Goal: Transaction & Acquisition: Obtain resource

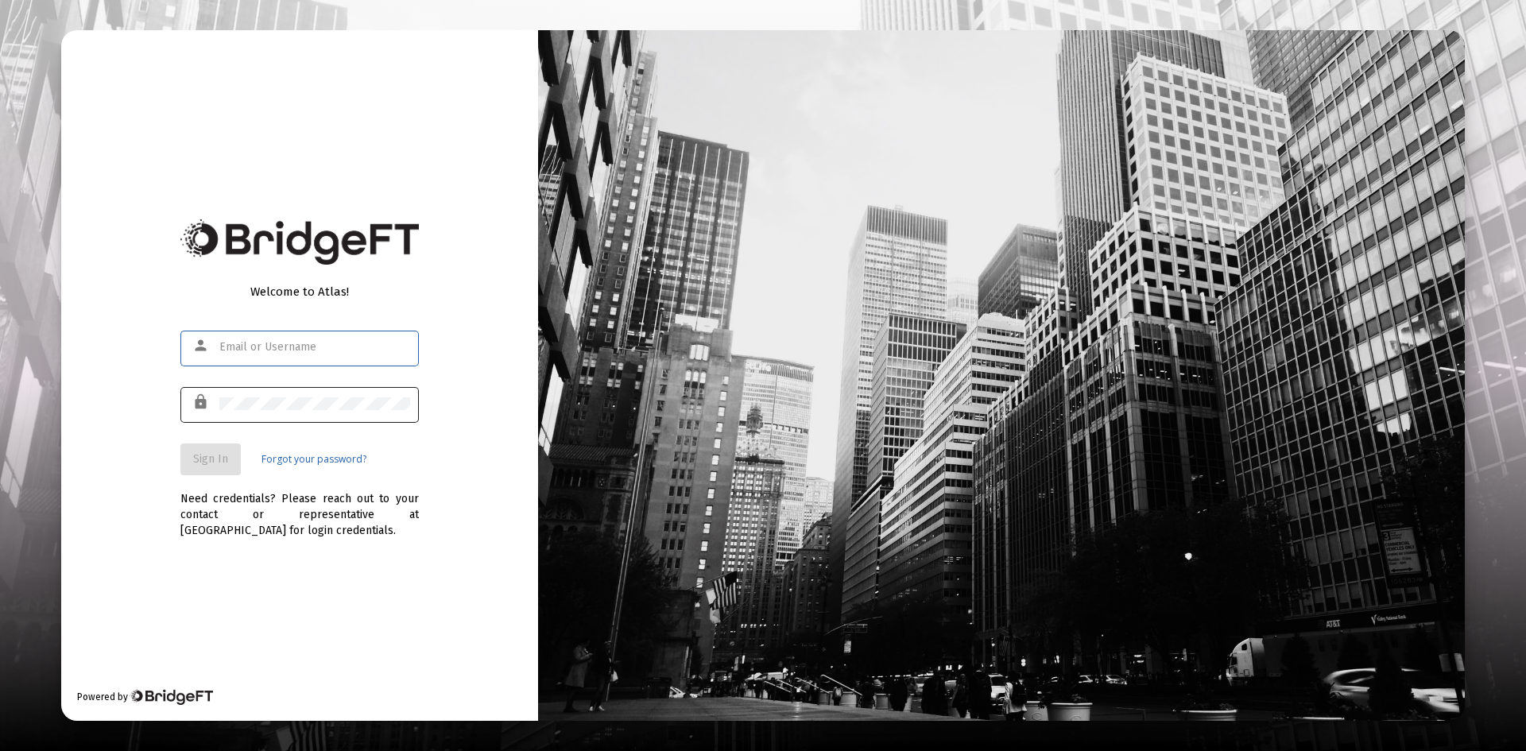
type input "[PERSON_NAME][EMAIL_ADDRESS][DOMAIN_NAME]"
click at [213, 472] on button "Sign In" at bounding box center [210, 459] width 60 height 32
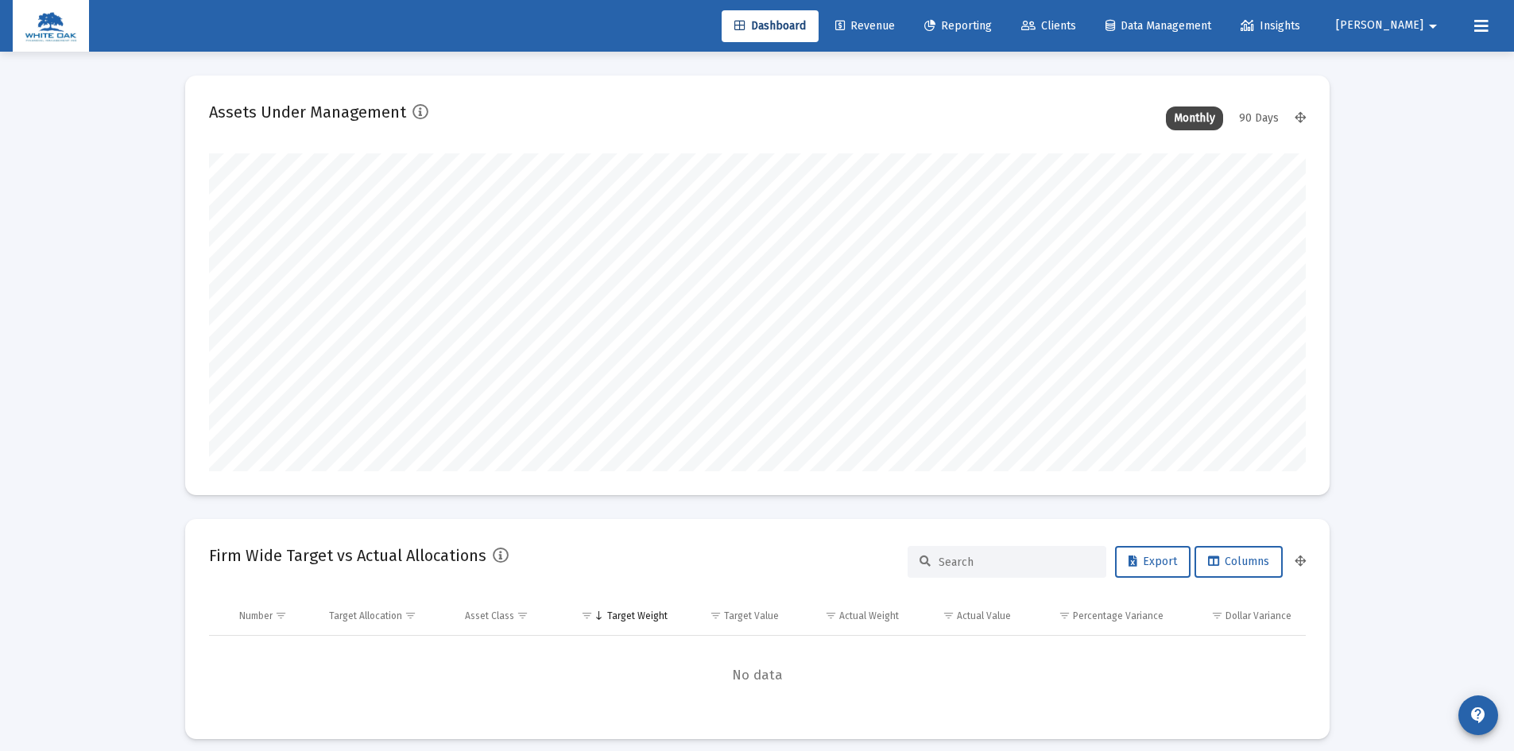
scroll to position [318, 1097]
type input "[DATE]"
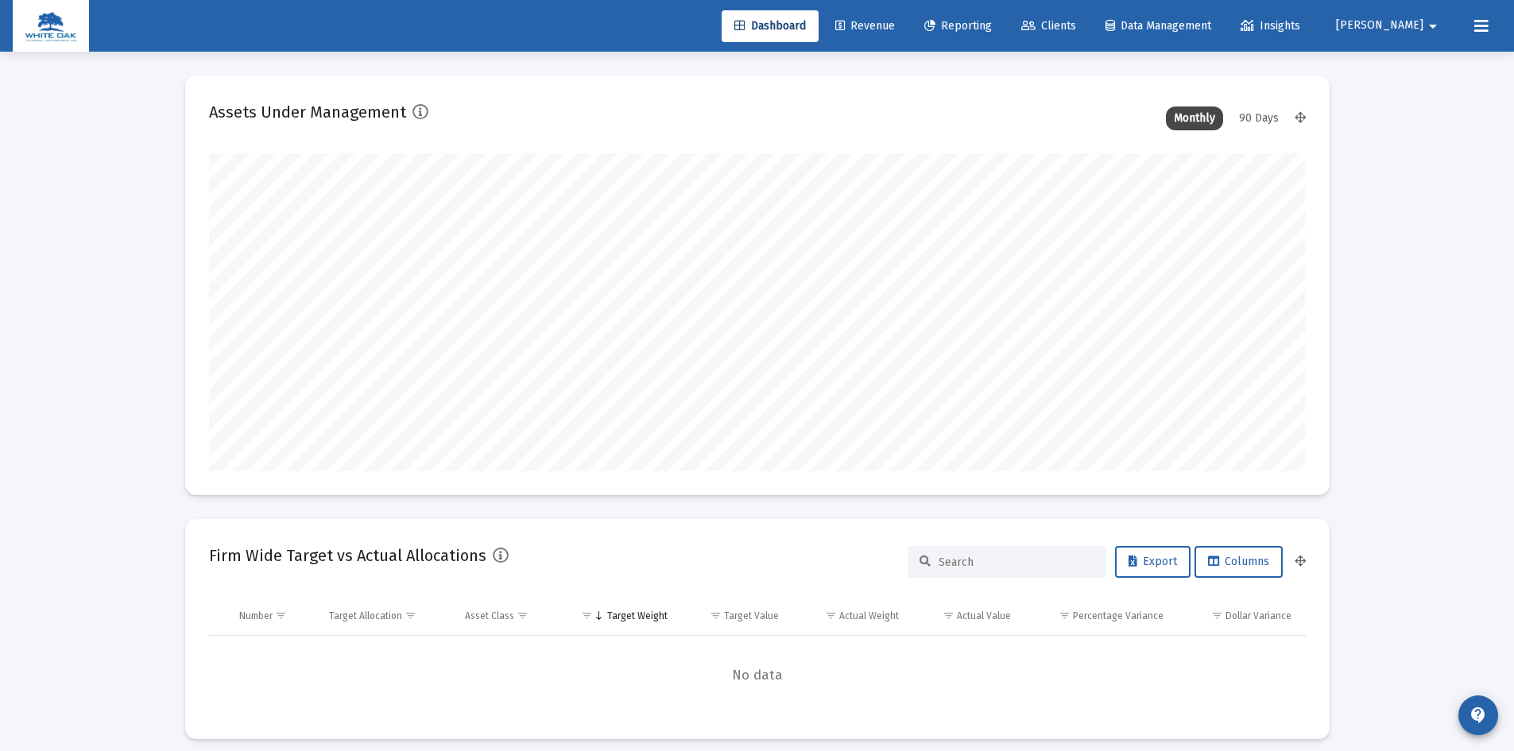
click at [1249, 119] on div "90 Days" at bounding box center [1259, 118] width 56 height 24
click at [1197, 121] on div "Monthly" at bounding box center [1194, 118] width 57 height 24
click at [992, 24] on span "Reporting" at bounding box center [958, 26] width 68 height 14
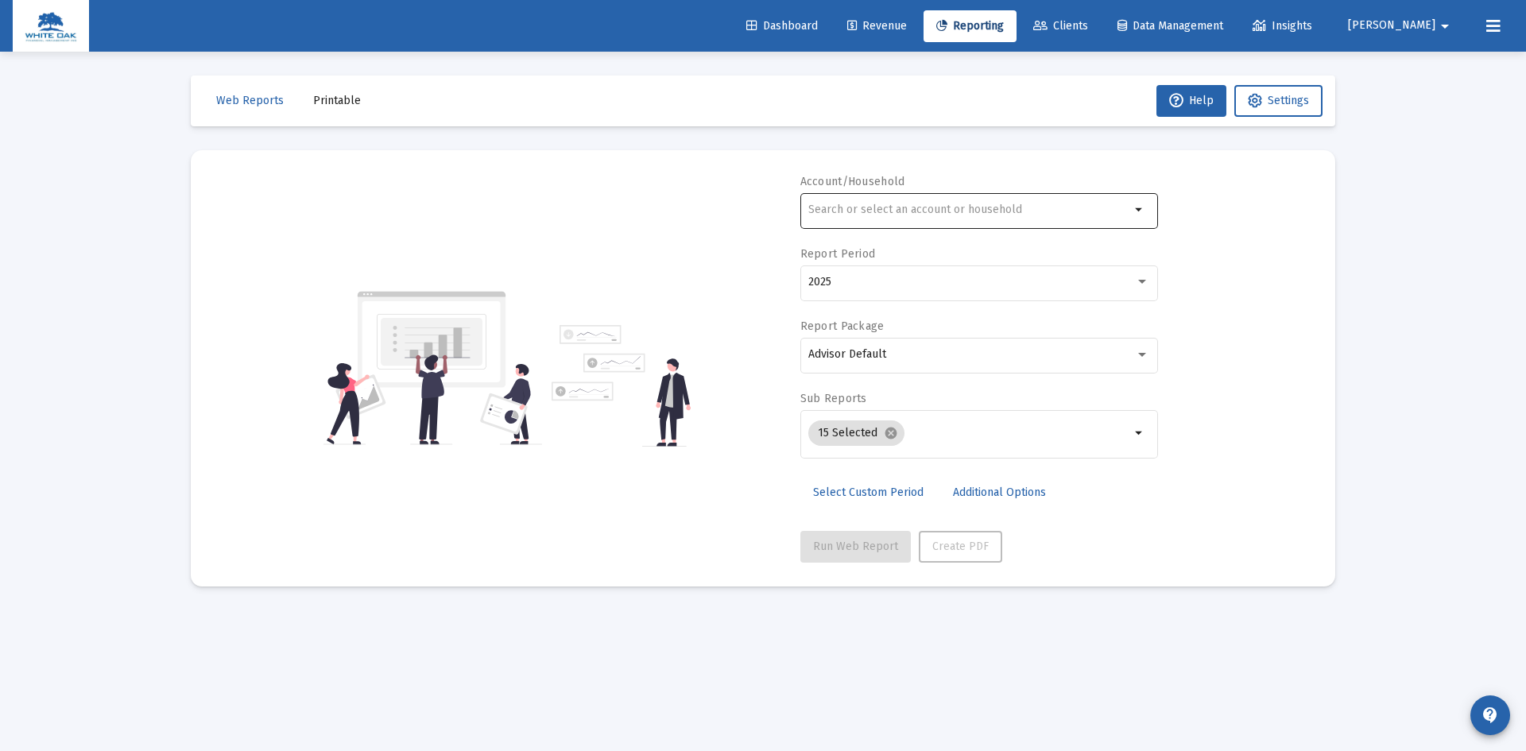
click at [920, 200] on div at bounding box center [969, 209] width 322 height 39
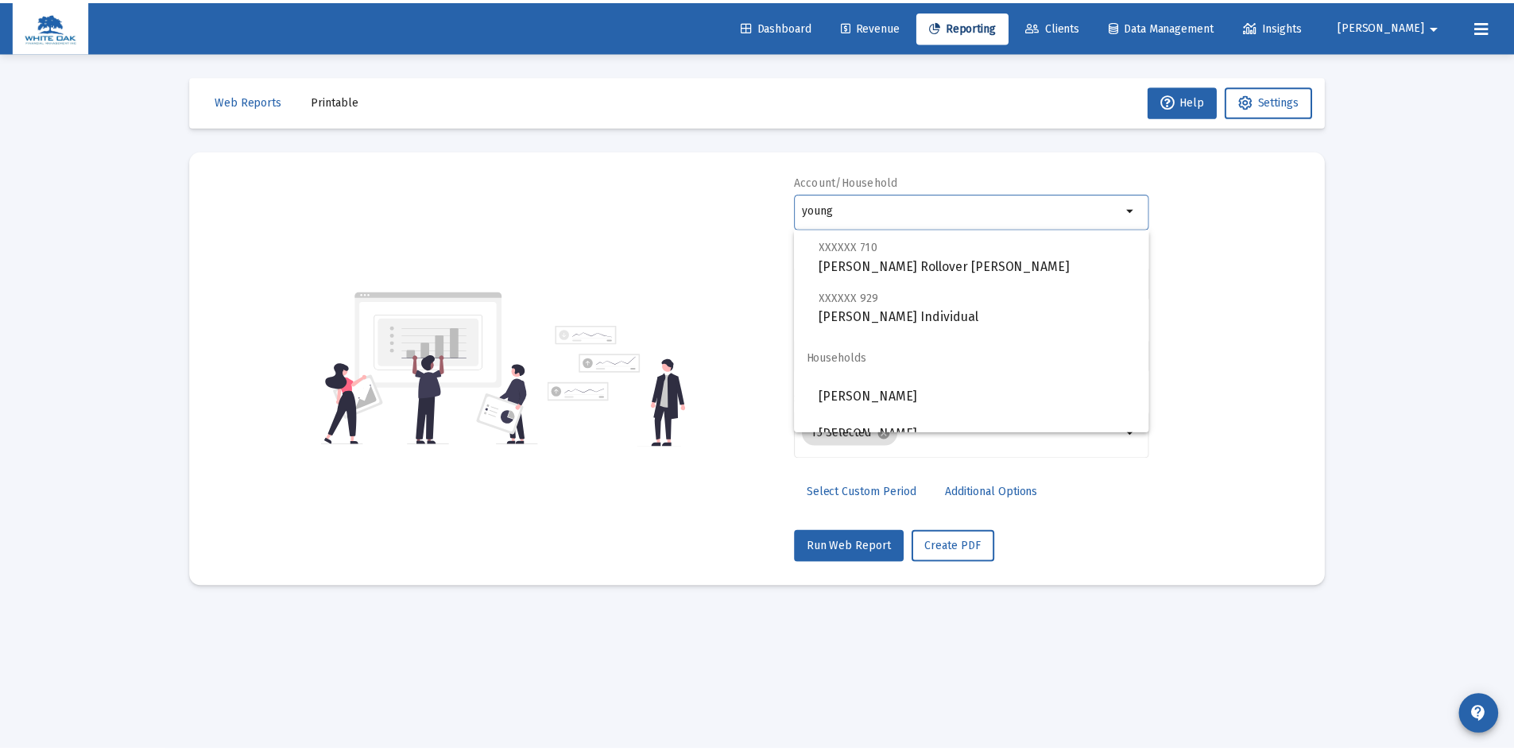
scroll to position [203, 0]
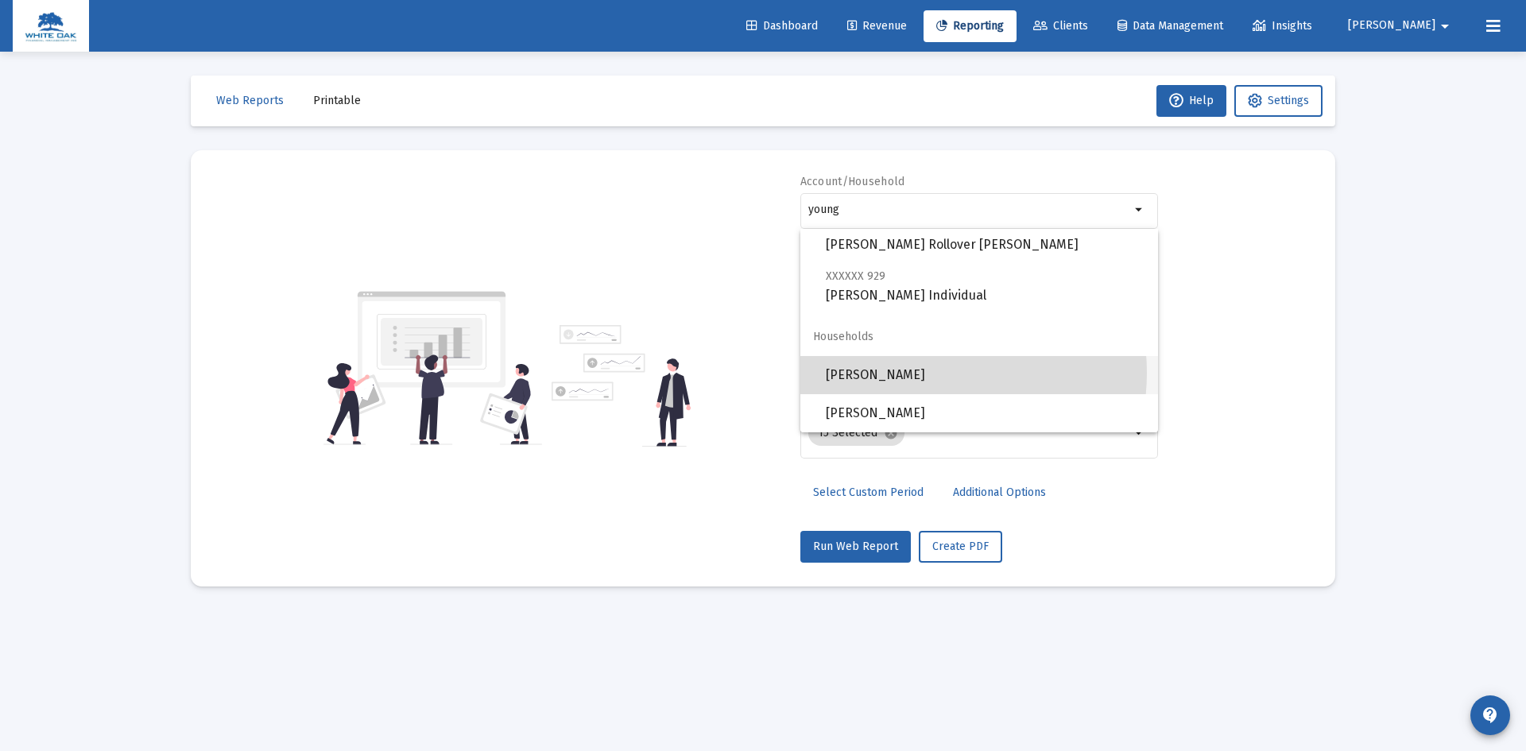
click at [918, 373] on span "[PERSON_NAME]" at bounding box center [985, 375] width 319 height 38
type input "[PERSON_NAME]"
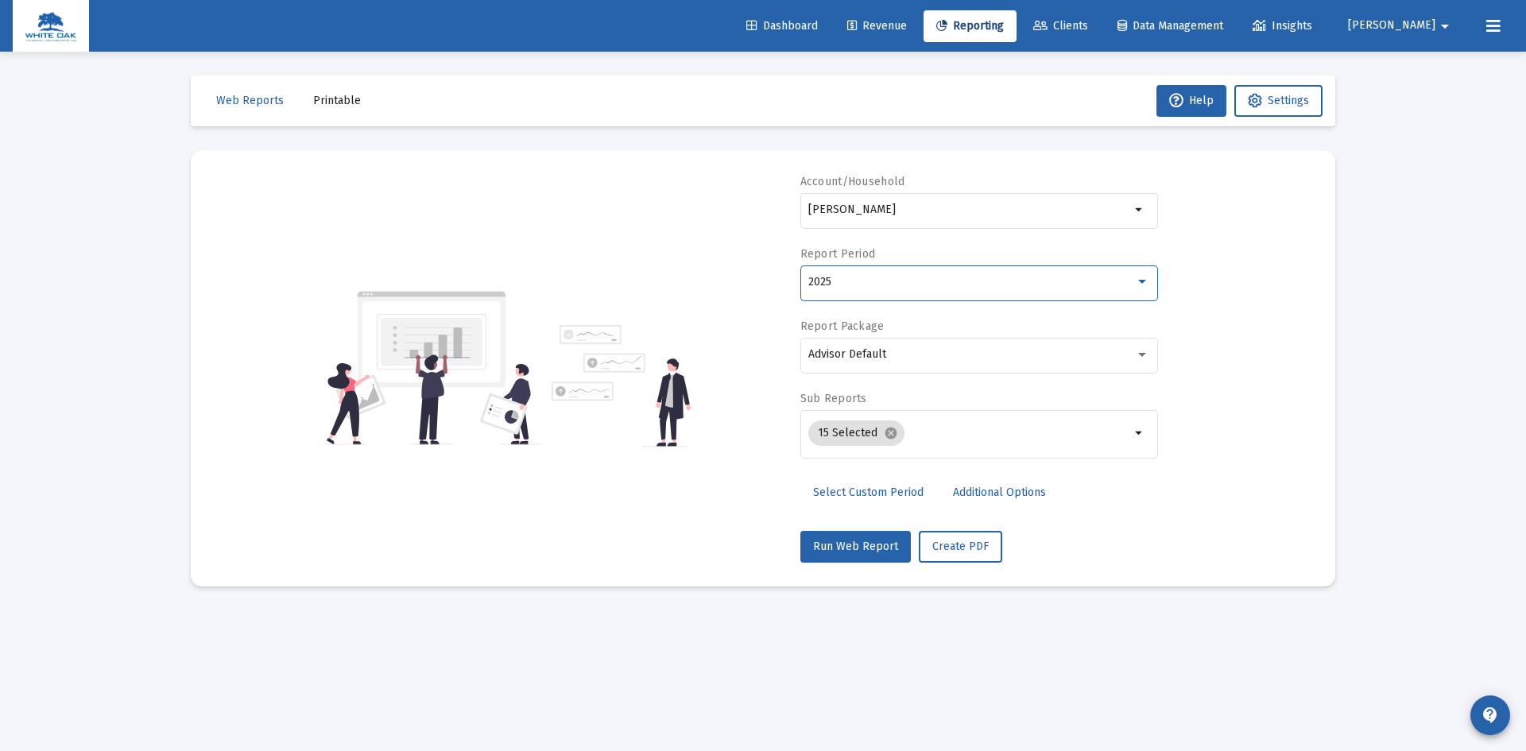
click at [922, 285] on div "2025" at bounding box center [971, 282] width 327 height 13
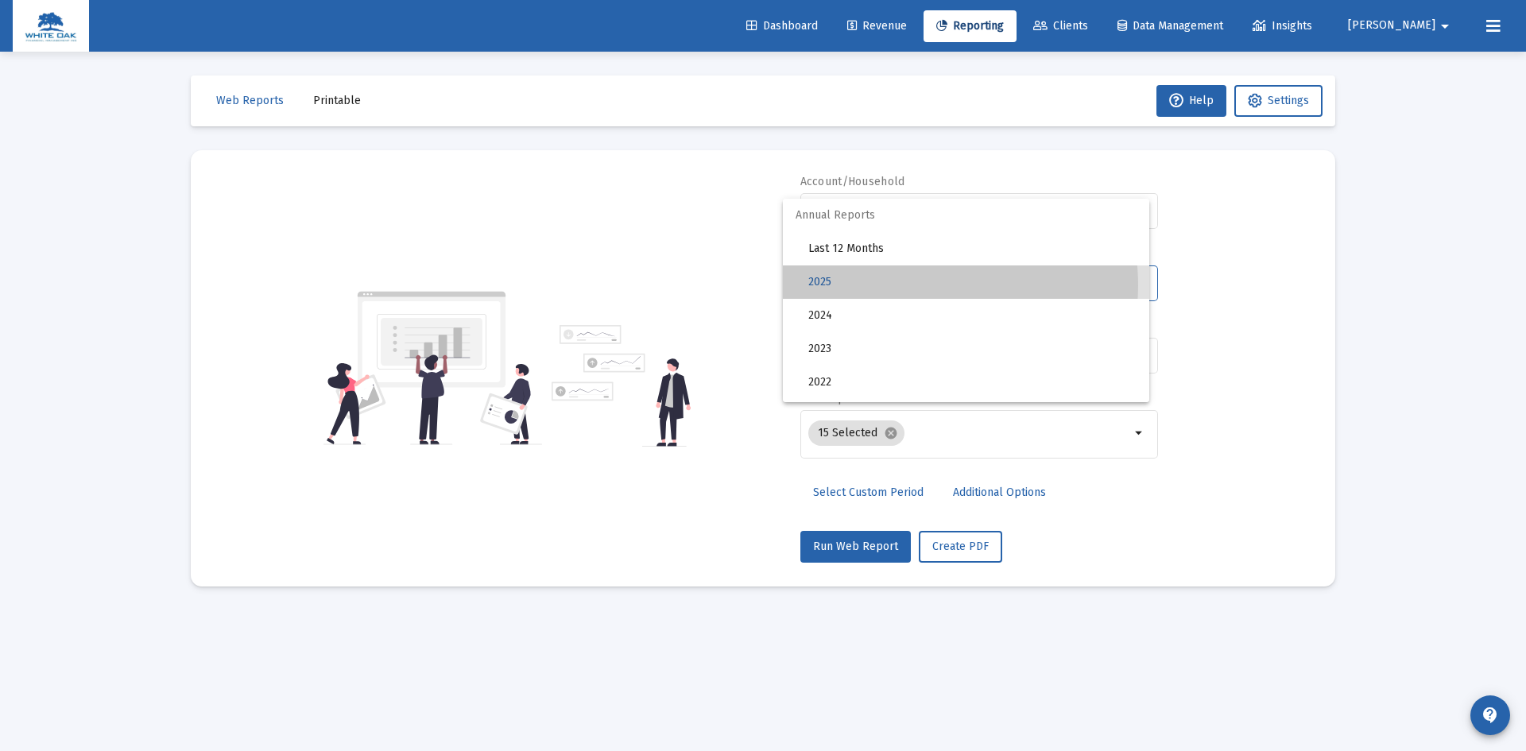
click at [922, 285] on span "2025" at bounding box center [972, 281] width 328 height 33
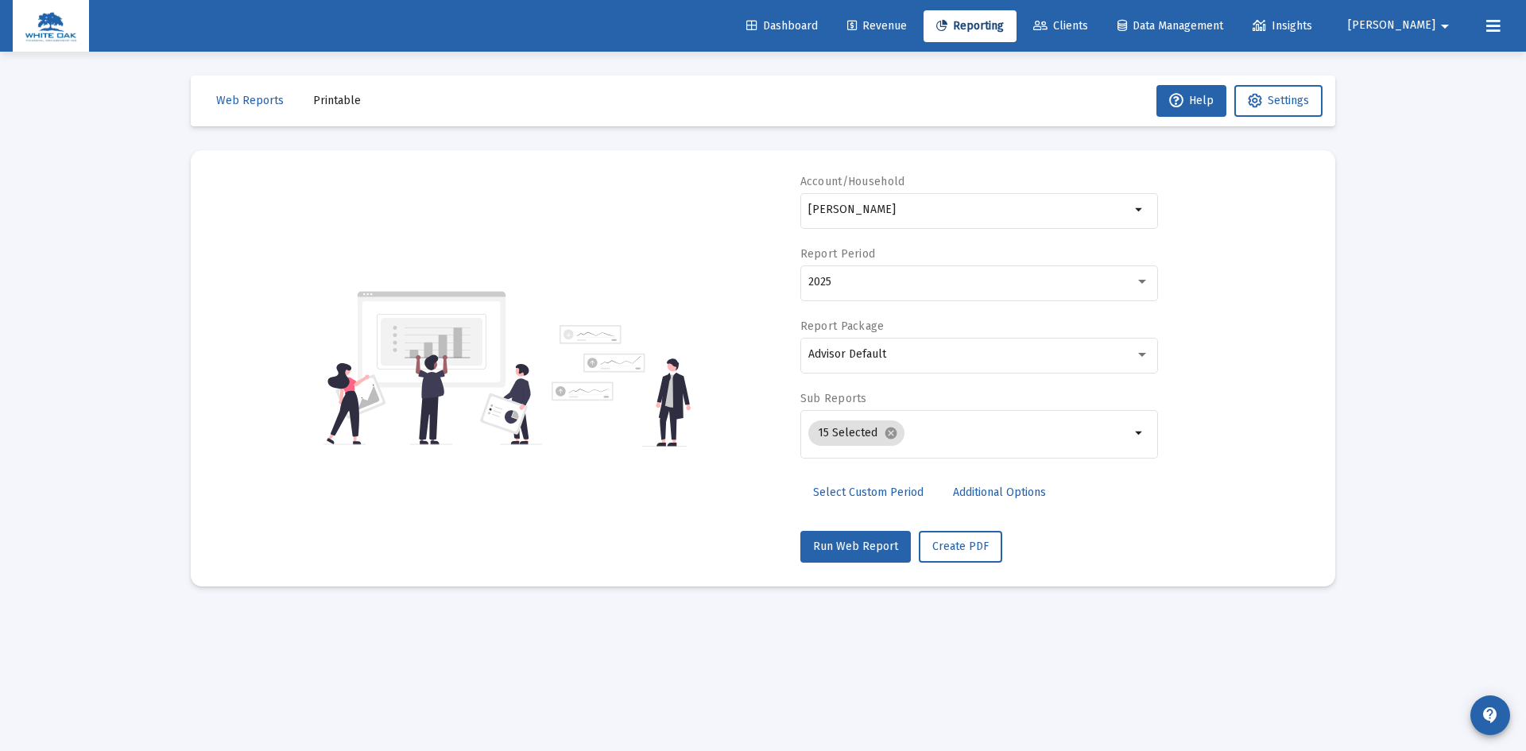
click at [849, 492] on span "Select Custom Period" at bounding box center [868, 493] width 110 height 14
click at [960, 278] on icon "Open calendar" at bounding box center [963, 281] width 13 height 14
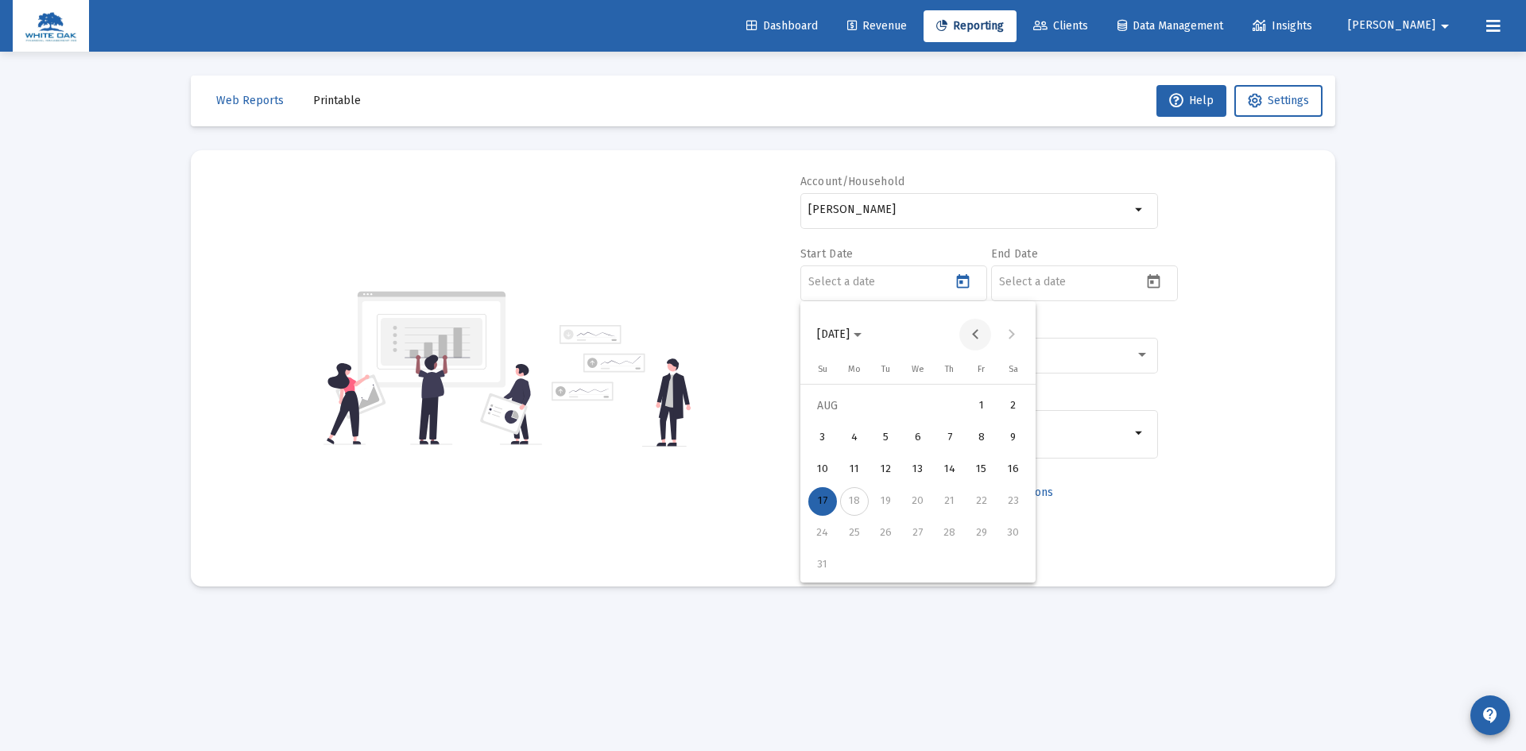
click at [972, 336] on button "Previous month" at bounding box center [975, 335] width 32 height 32
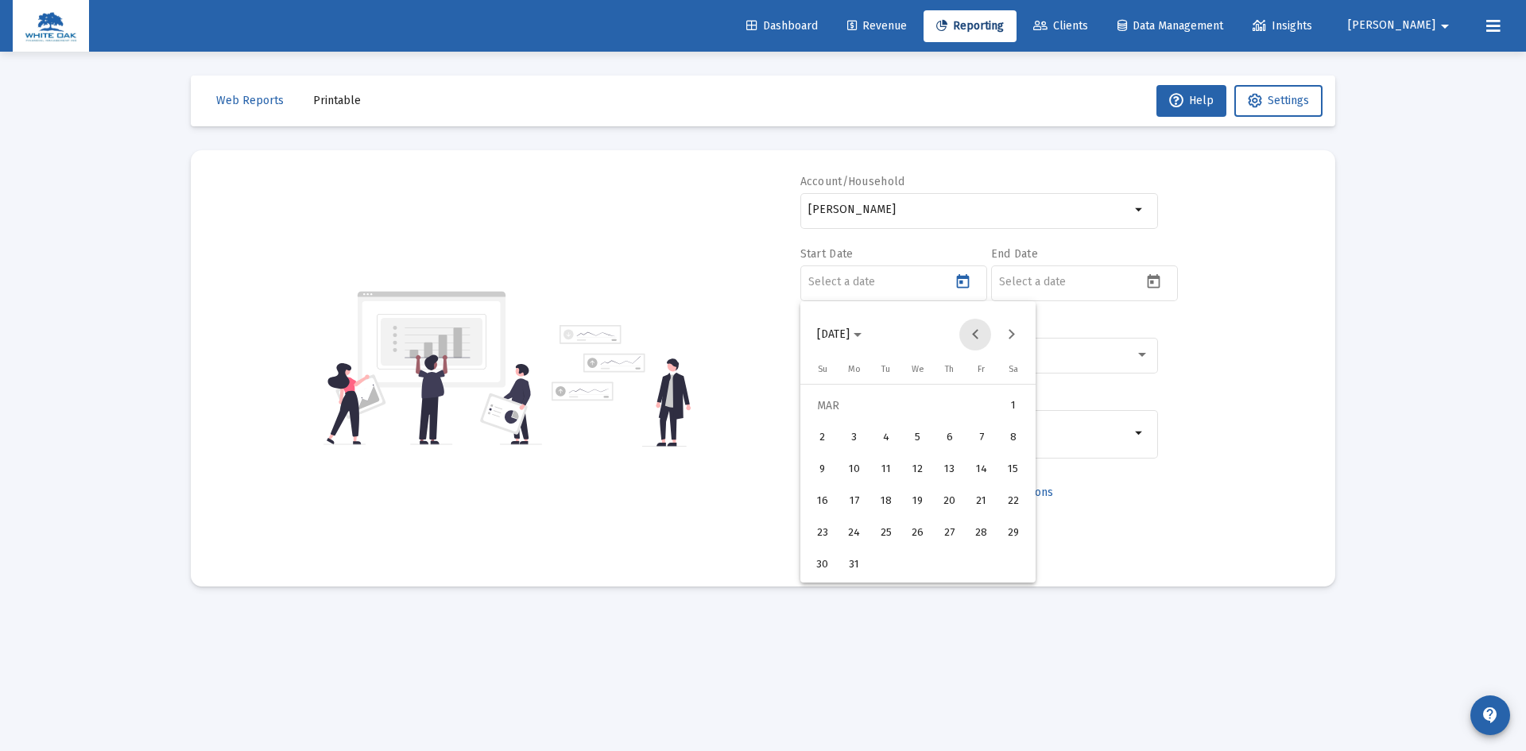
click at [973, 339] on button "Previous month" at bounding box center [975, 335] width 32 height 32
click at [912, 506] on div "19" at bounding box center [917, 501] width 29 height 29
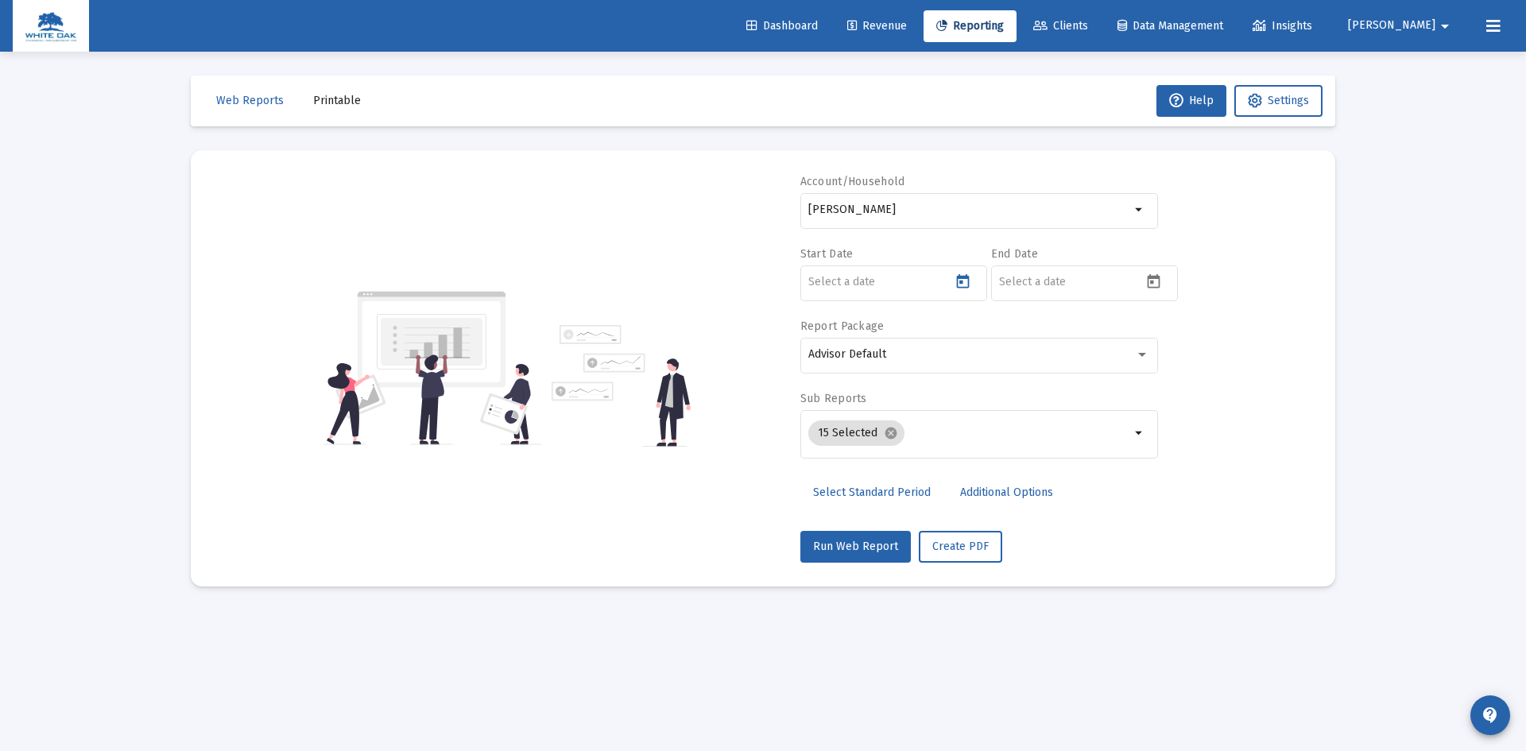
type input "[DATE]"
click at [1154, 286] on icon "Open calendar" at bounding box center [1153, 281] width 17 height 17
click at [1174, 470] on div "15" at bounding box center [1172, 469] width 29 height 29
type input "[DATE]"
click at [1020, 353] on div "Advisor Default" at bounding box center [971, 354] width 327 height 13
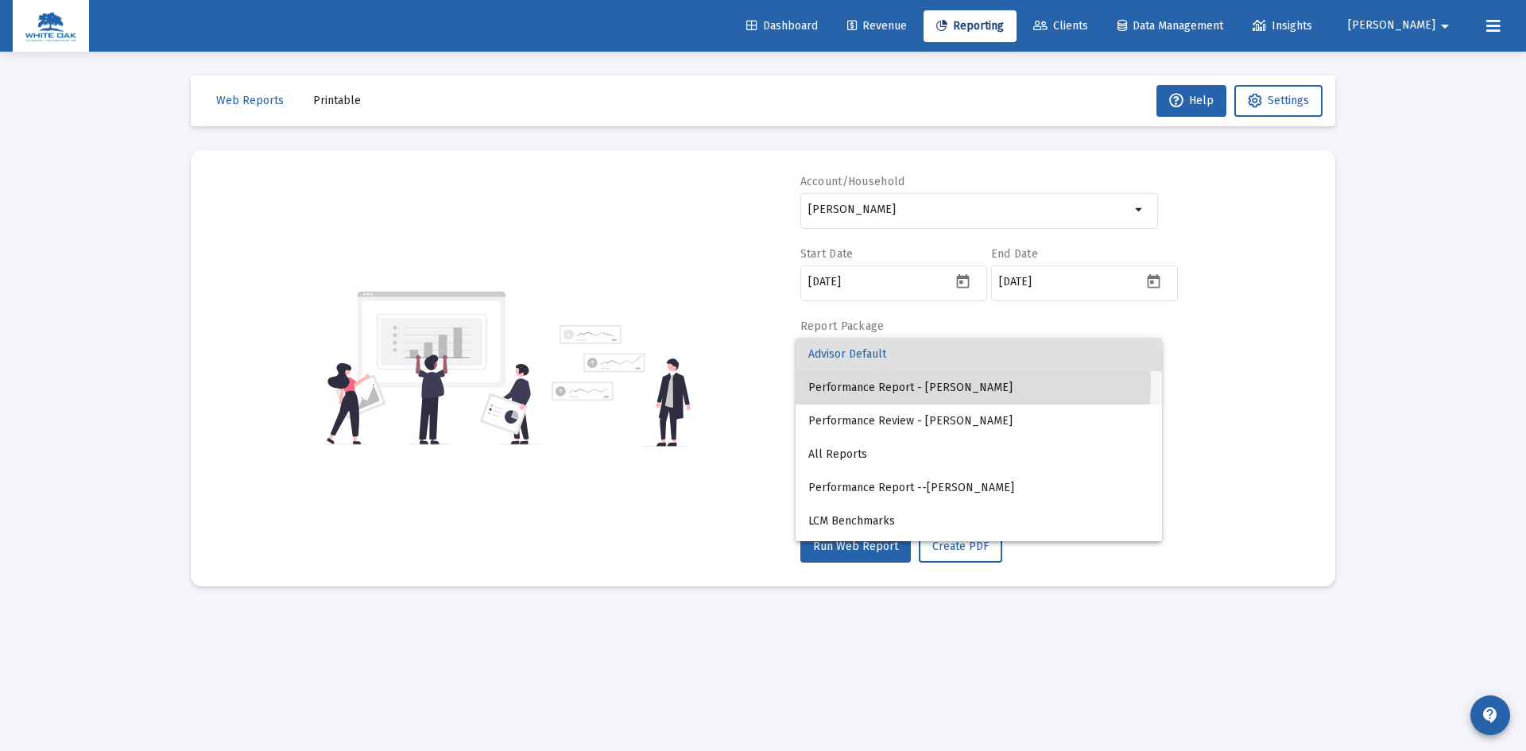
click at [926, 384] on span "Performance Report - [PERSON_NAME]" at bounding box center [978, 387] width 341 height 33
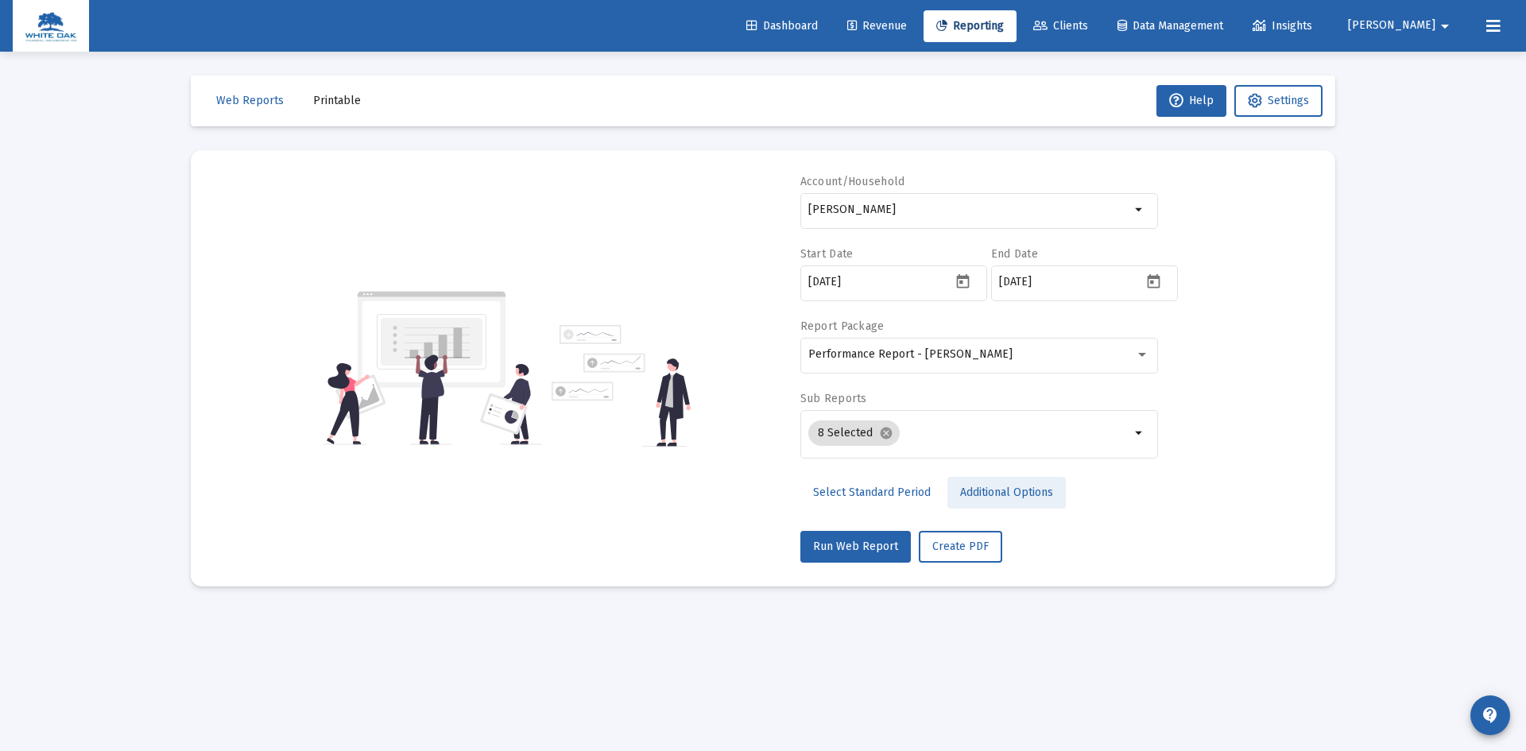
click at [980, 495] on span "Additional Options" at bounding box center [1006, 493] width 93 height 14
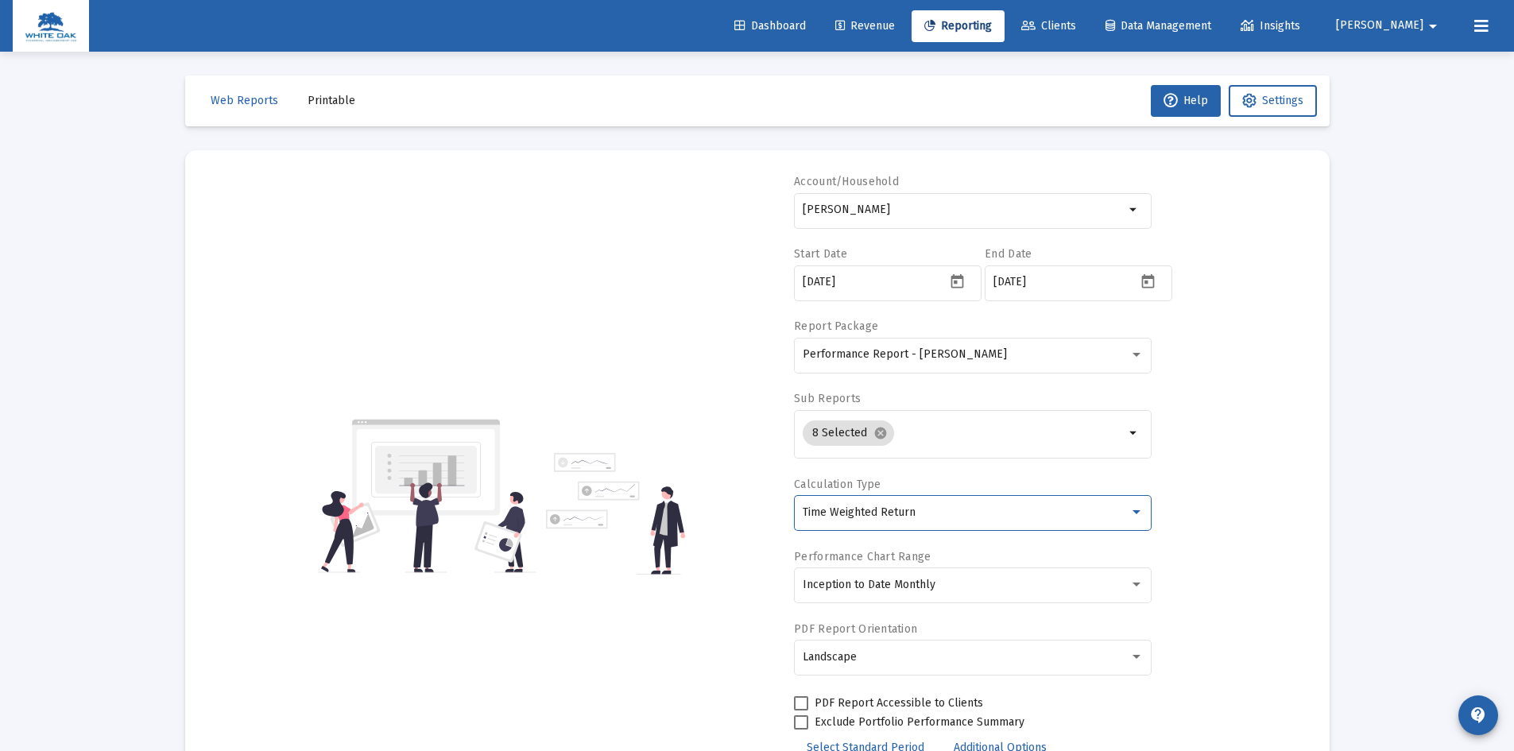
click at [931, 513] on div "Time Weighted Return" at bounding box center [966, 512] width 327 height 13
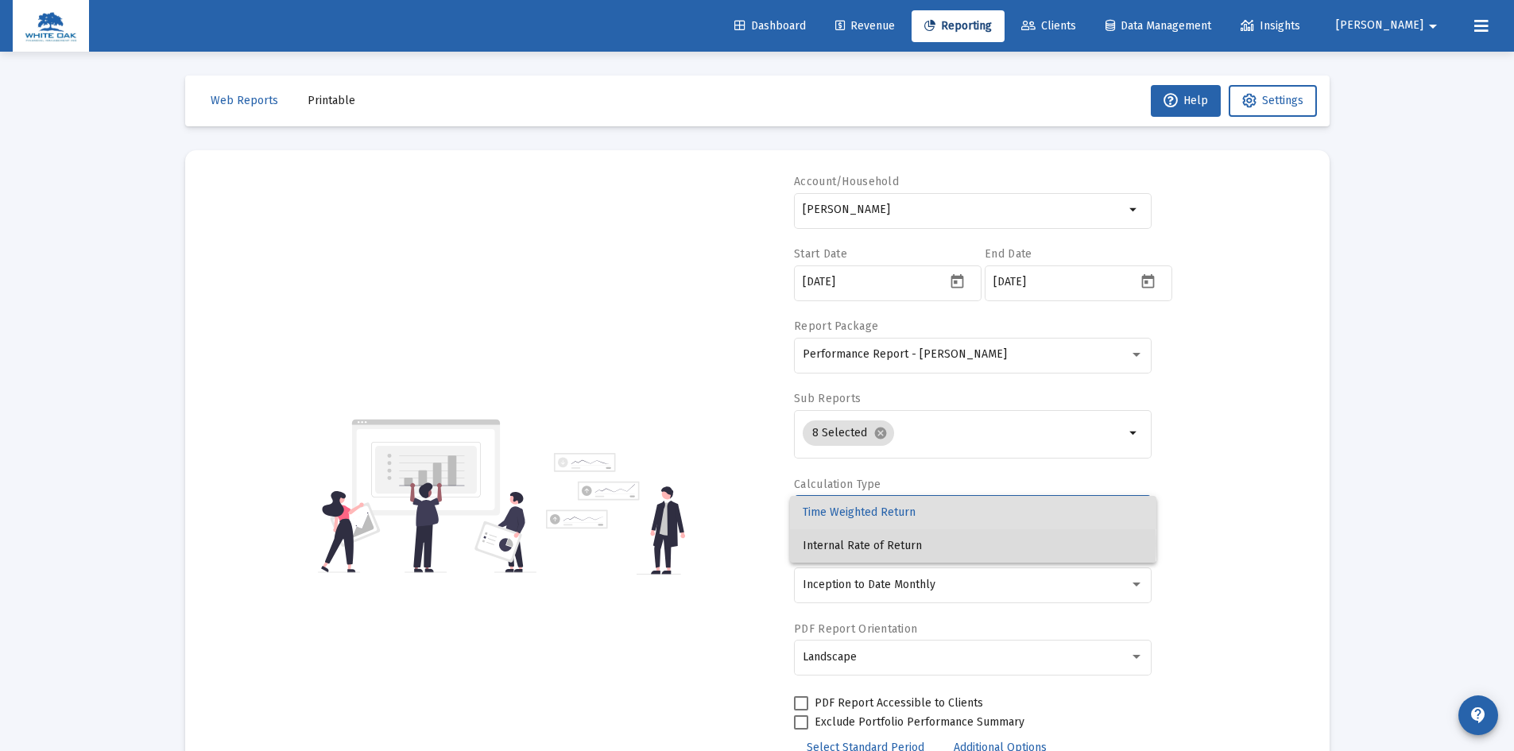
click at [891, 544] on span "Internal Rate of Return" at bounding box center [973, 545] width 341 height 33
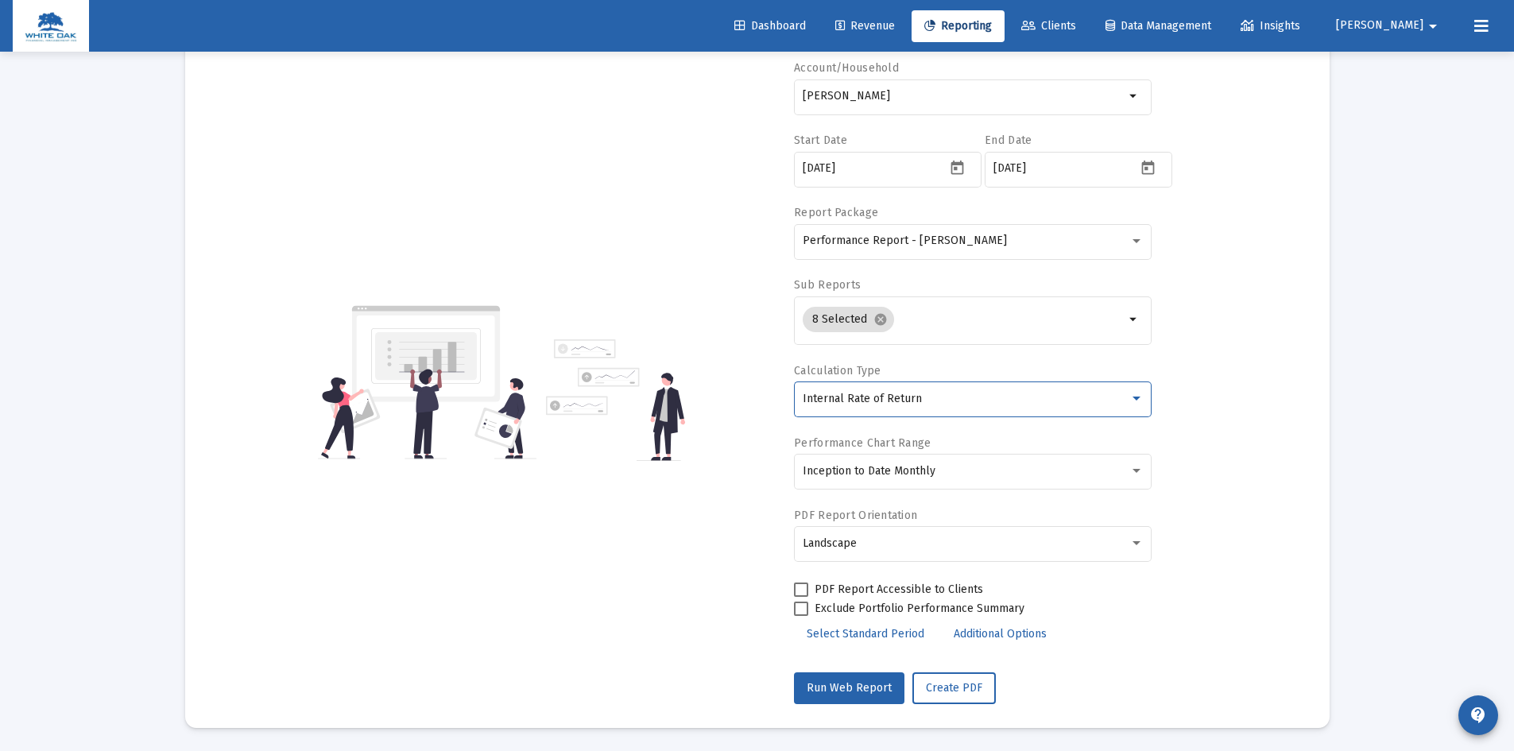
scroll to position [114, 0]
click at [977, 473] on div "Inception to Date Monthly" at bounding box center [966, 470] width 327 height 13
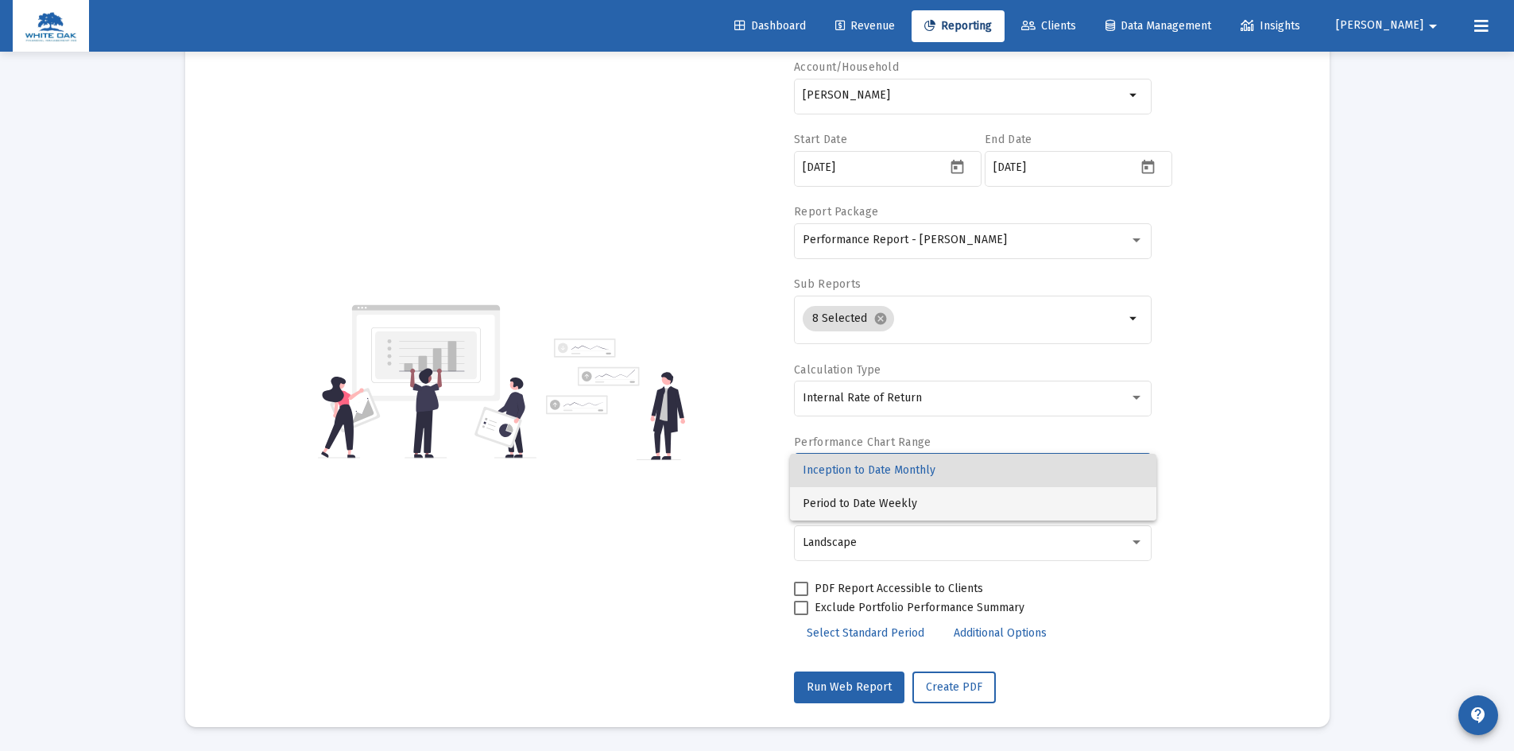
click at [916, 501] on span "Period to Date Weekly" at bounding box center [973, 503] width 341 height 33
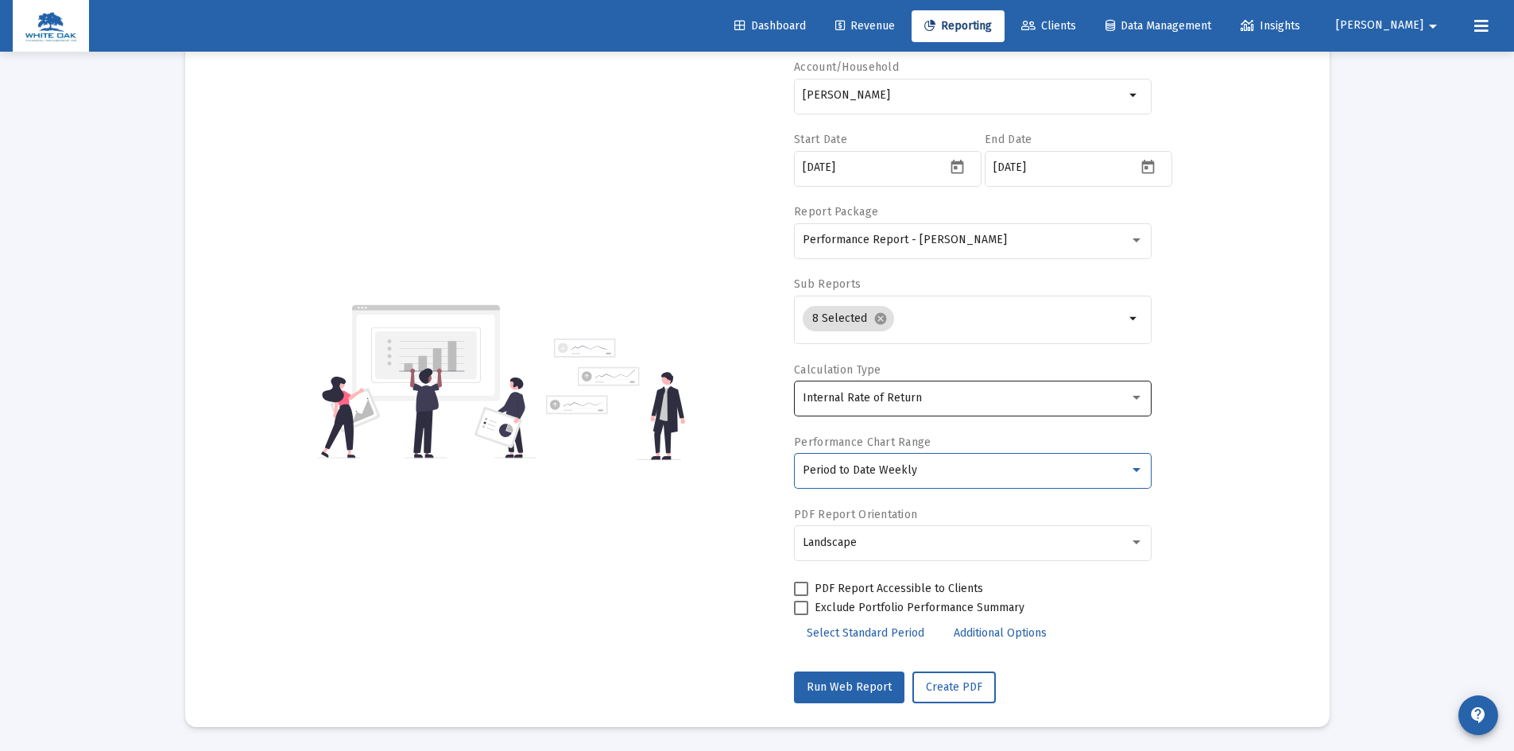
click at [906, 404] on div "Internal Rate of Return" at bounding box center [973, 397] width 341 height 39
click at [903, 399] on span "Internal Rate of Return" at bounding box center [973, 397] width 341 height 33
click at [946, 688] on span "Create PDF" at bounding box center [954, 687] width 56 height 14
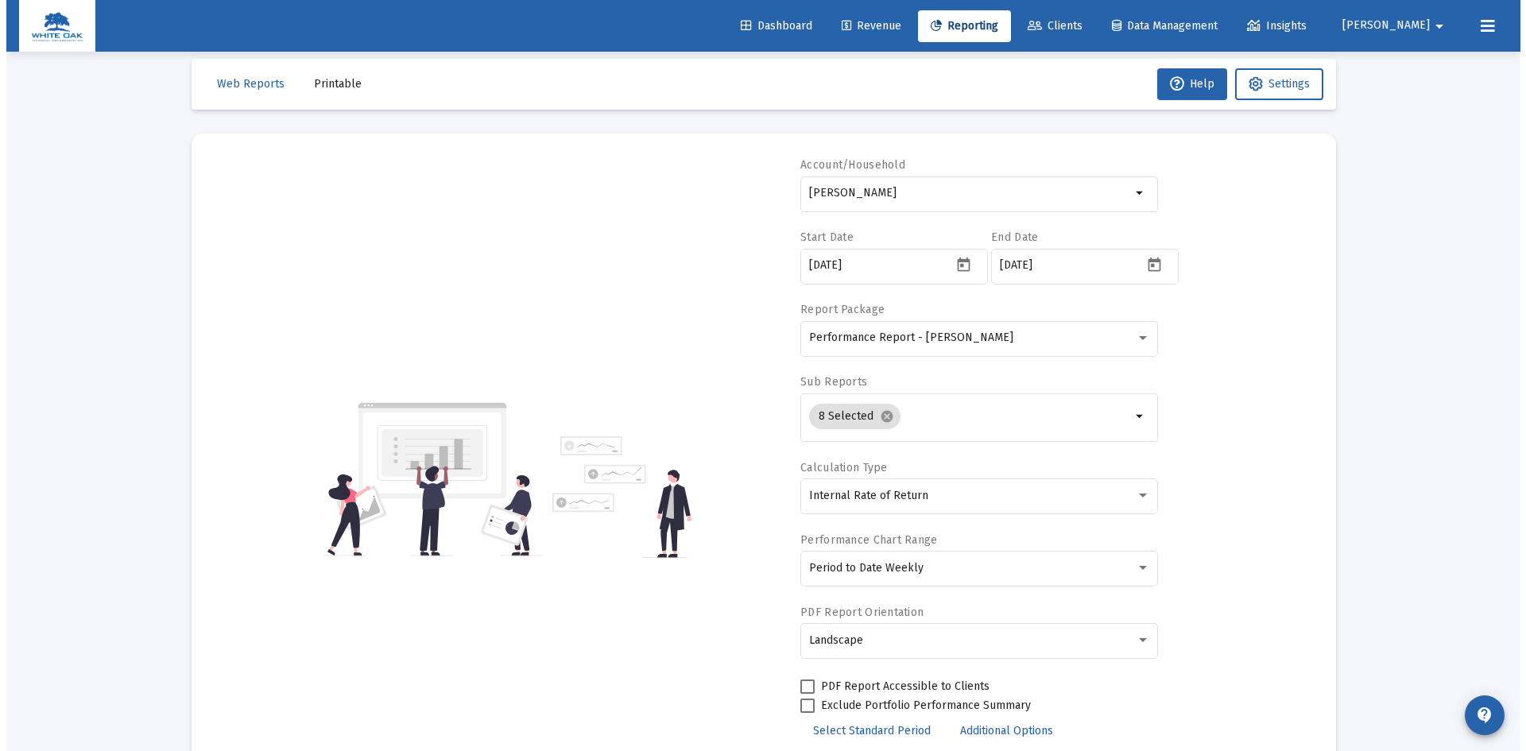
scroll to position [0, 0]
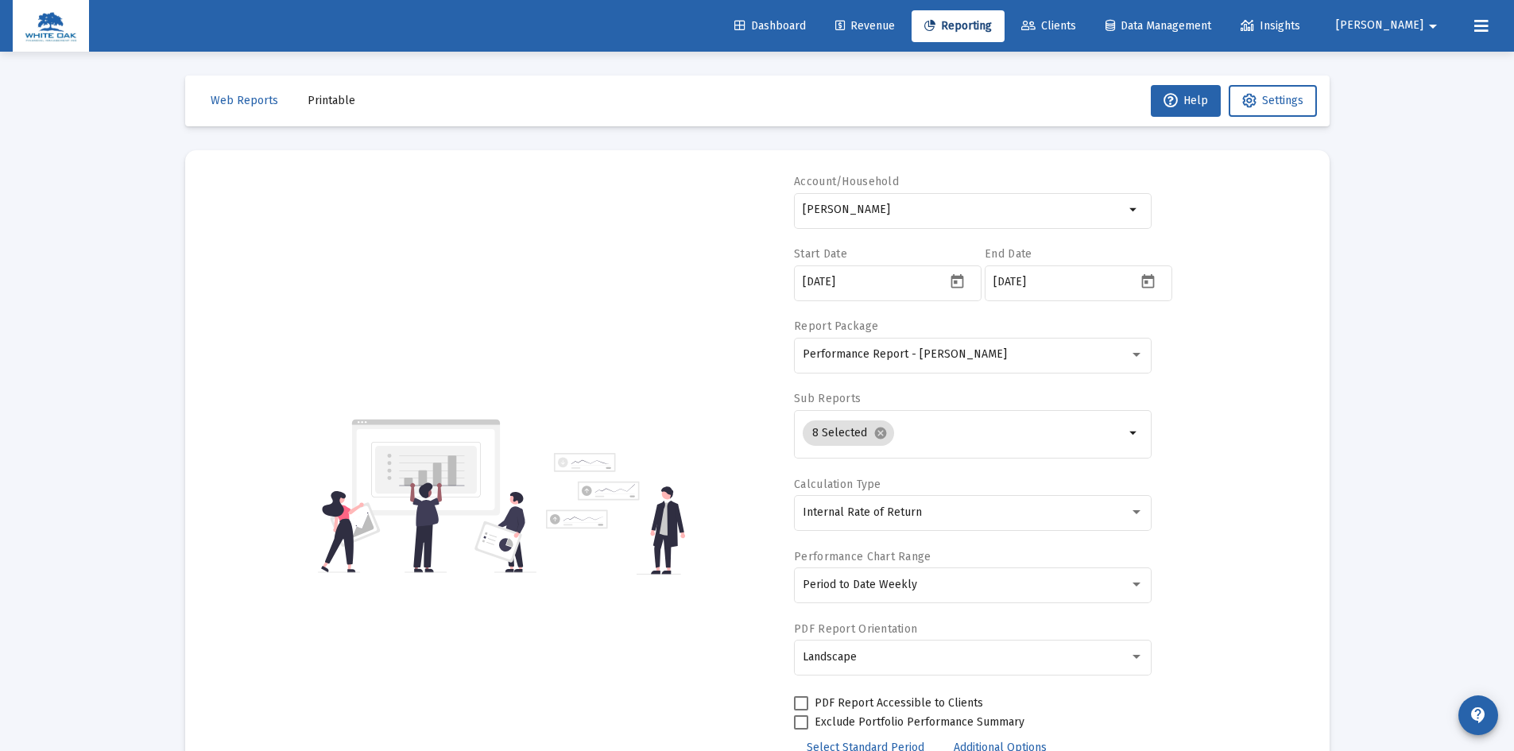
click at [327, 99] on span "Printable" at bounding box center [332, 101] width 48 height 14
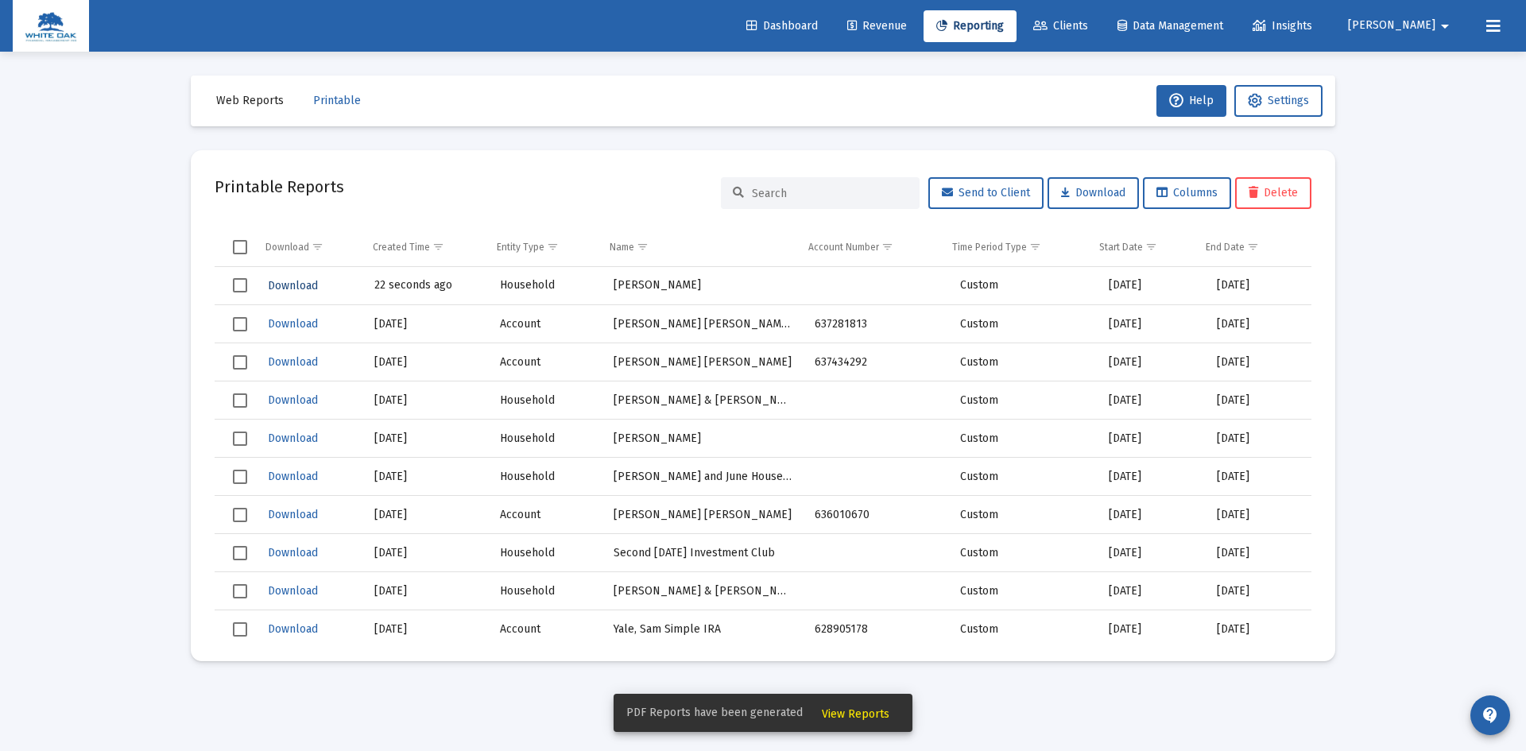
click at [301, 284] on span "Download" at bounding box center [293, 286] width 50 height 14
